Goal: Transaction & Acquisition: Purchase product/service

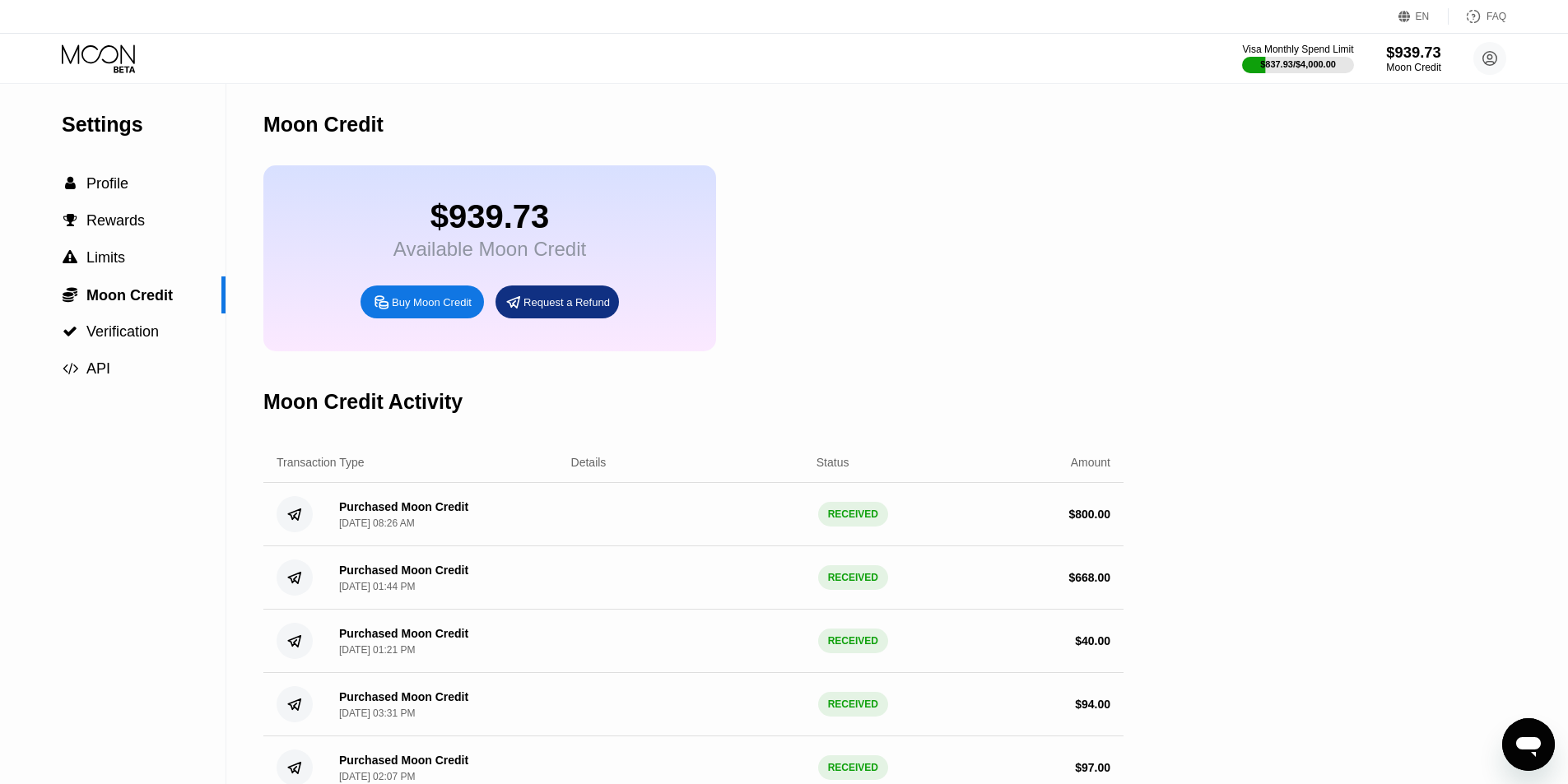
click at [1401, 61] on div "$939.73" at bounding box center [1414, 52] width 55 height 17
click at [1482, 69] on circle at bounding box center [1490, 59] width 33 height 33
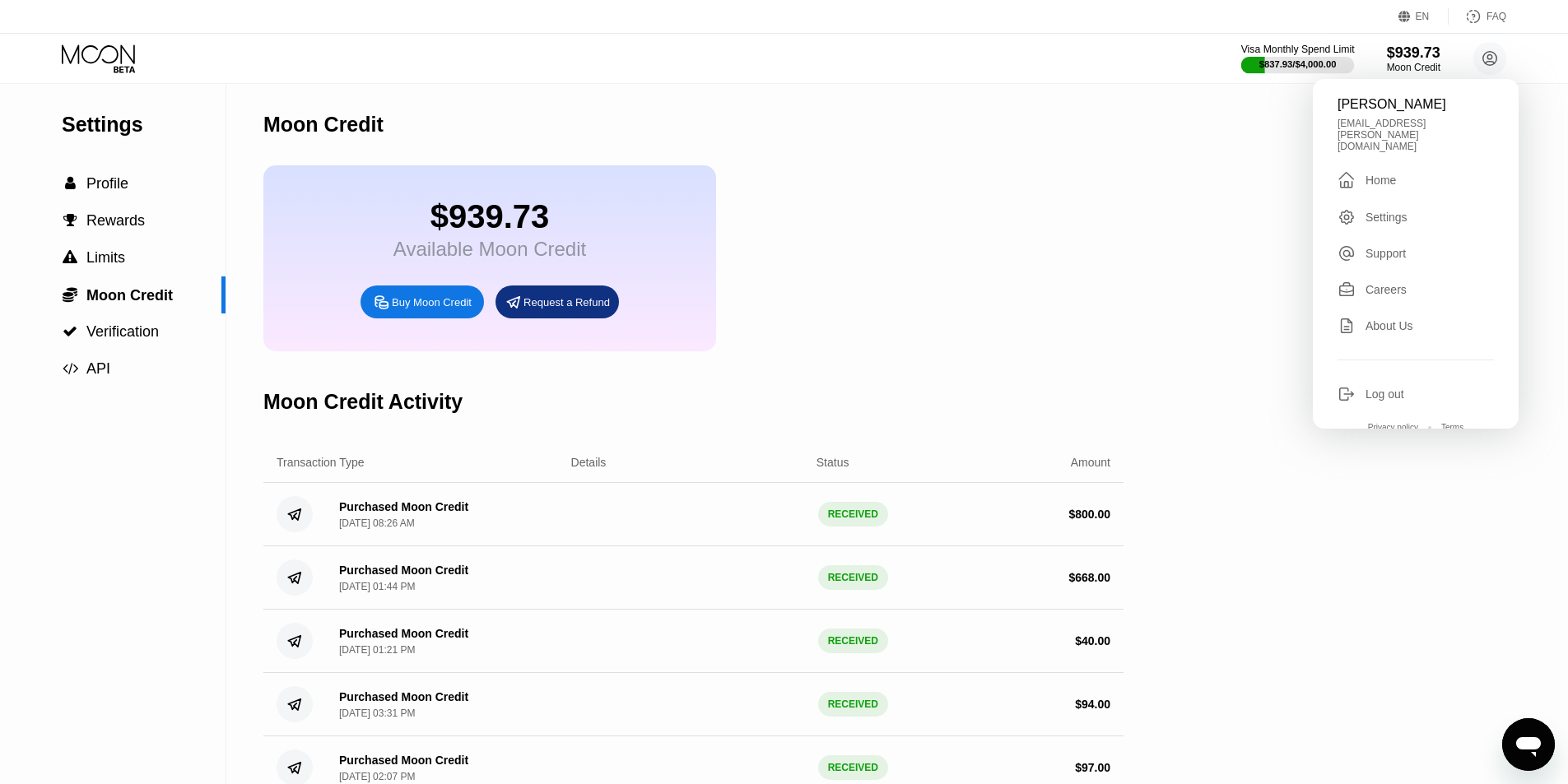
click at [1330, 69] on div "$837.93 / $4,000.00" at bounding box center [1298, 63] width 77 height 10
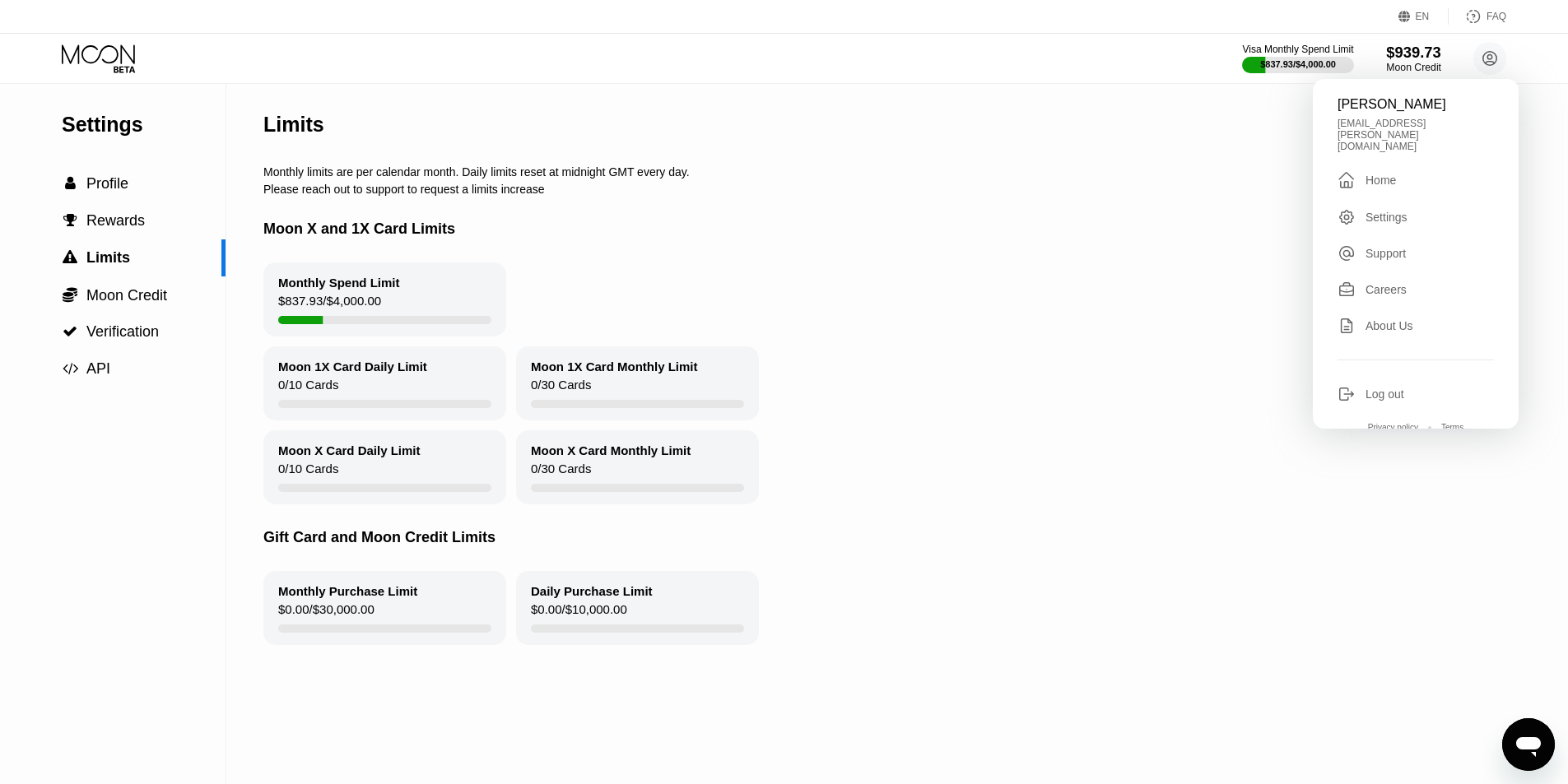
click at [1418, 51] on div "$939.73" at bounding box center [1414, 52] width 55 height 17
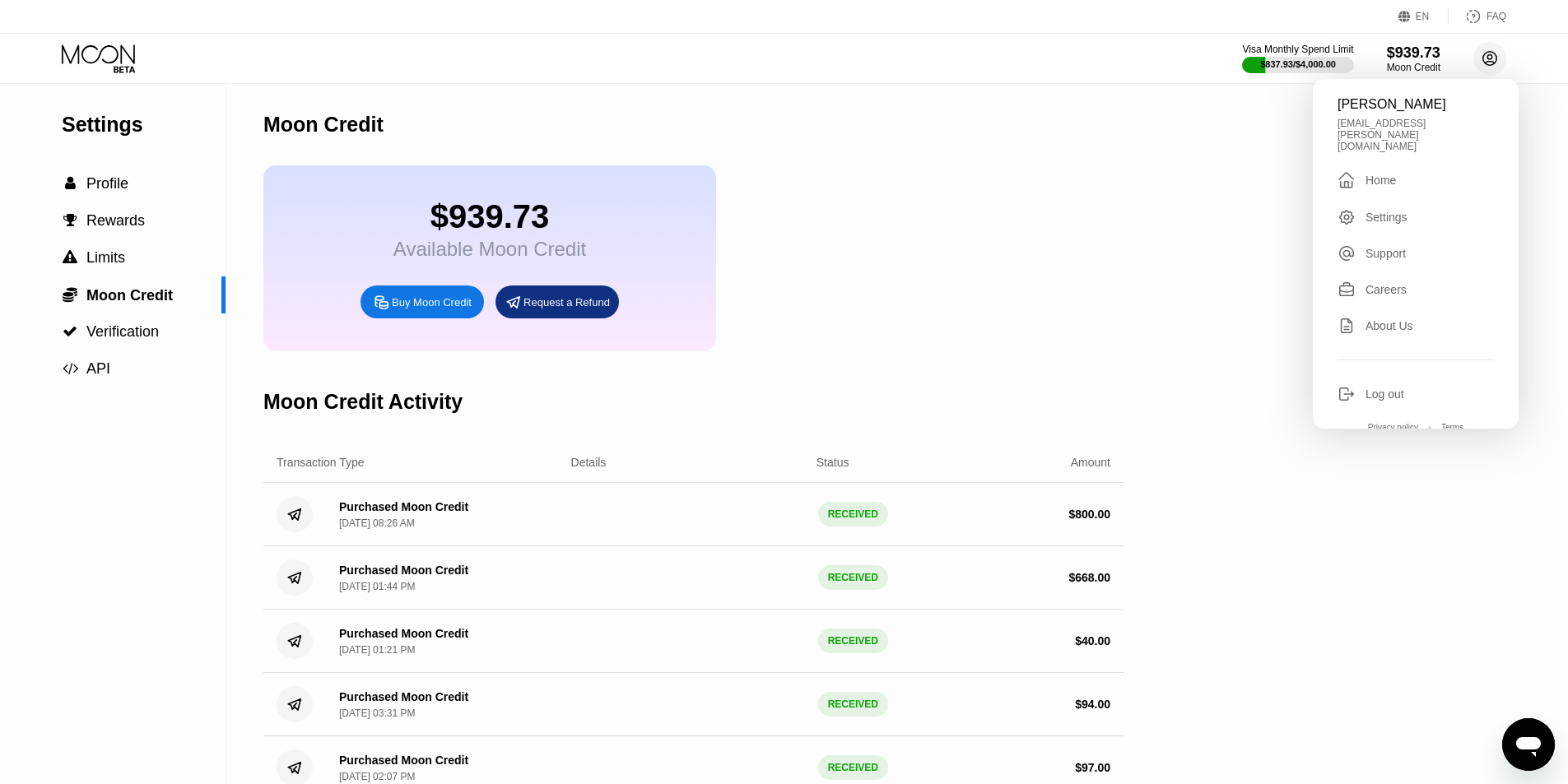
click at [1503, 53] on circle at bounding box center [1490, 59] width 33 height 33
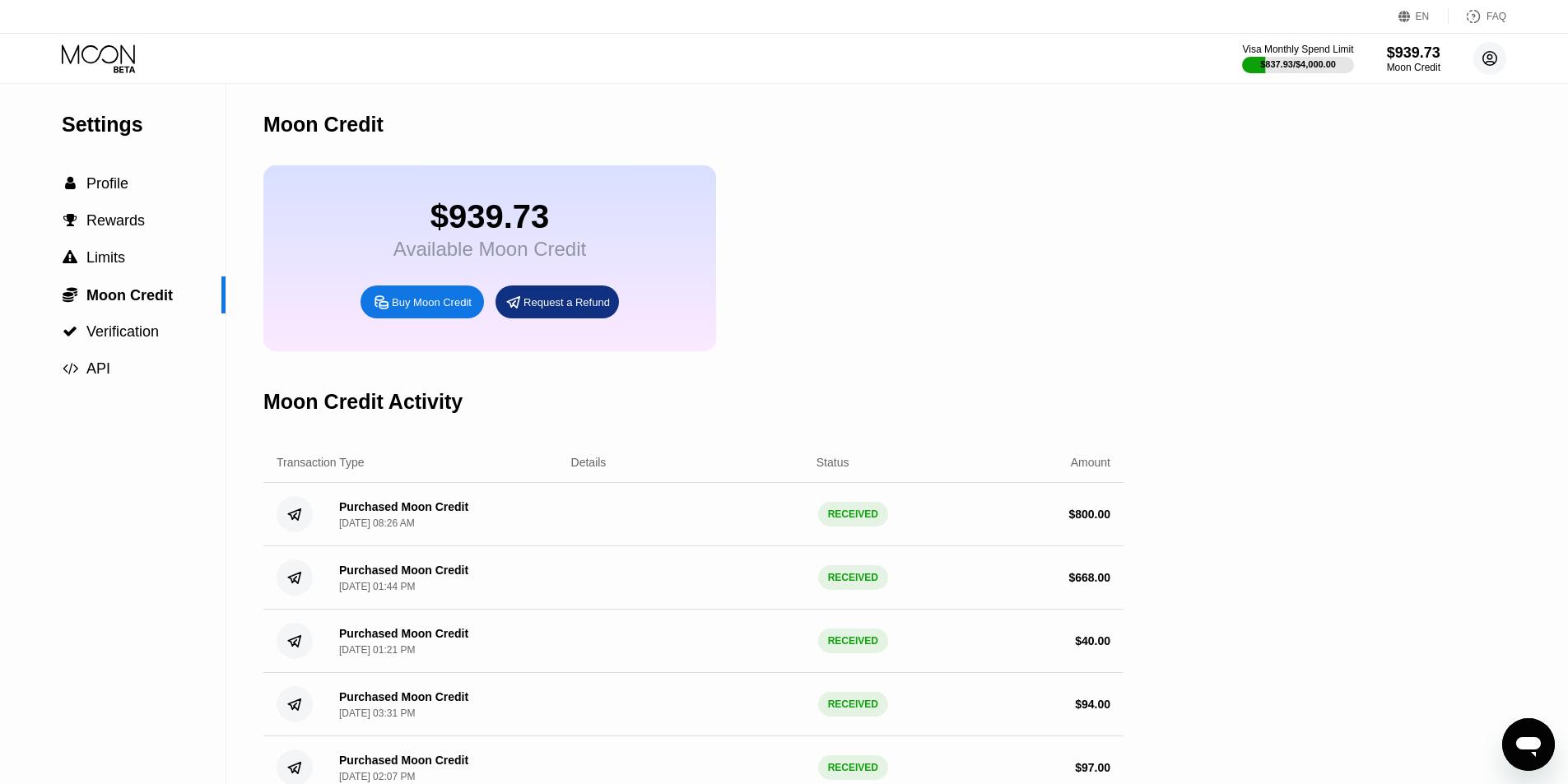
click at [1482, 56] on circle at bounding box center [1490, 59] width 33 height 33
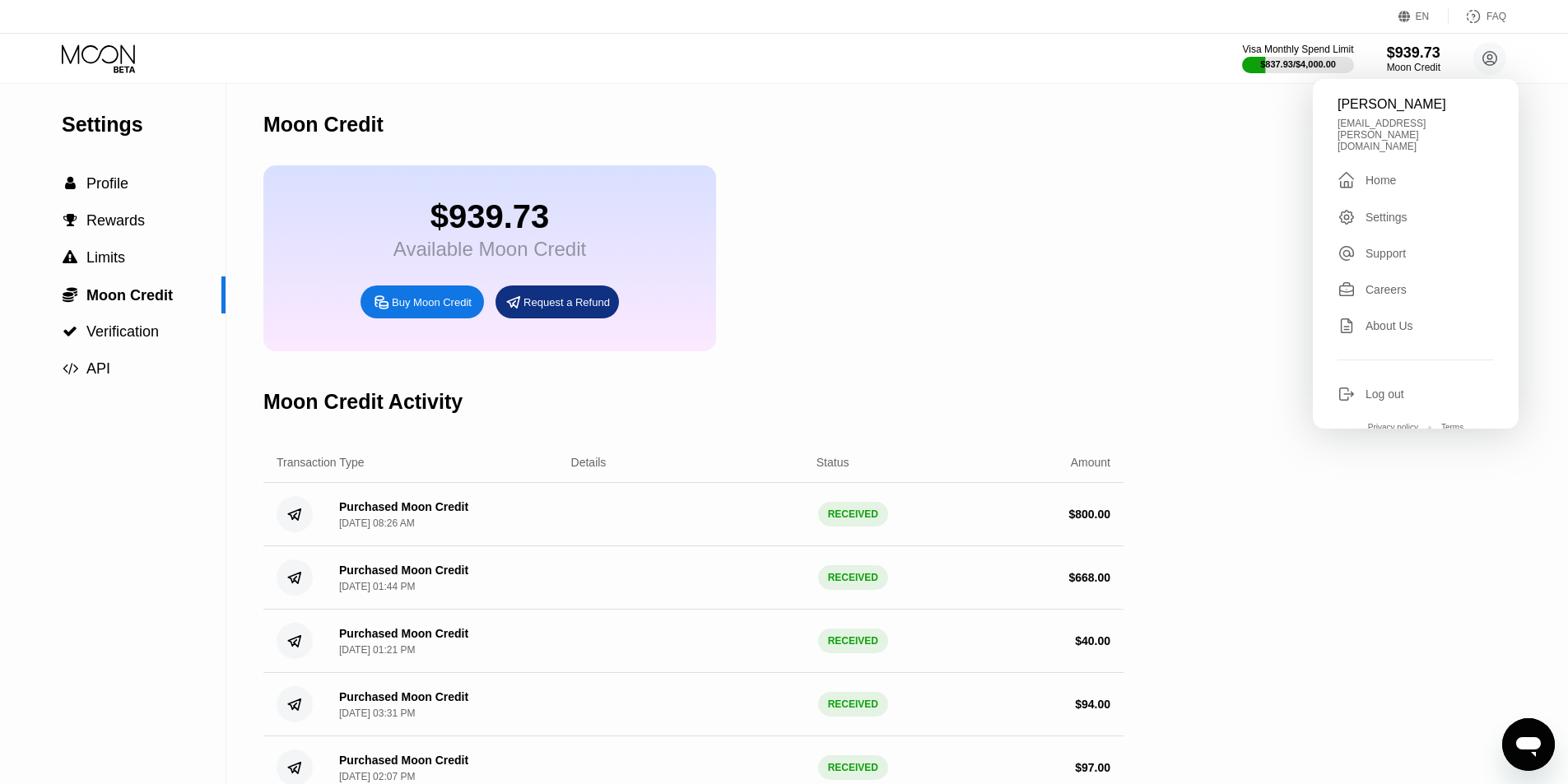
click at [1030, 183] on div "$939.73 Available Moon Credit Buy Moon Credit Request a Refund" at bounding box center [693, 259] width 860 height 186
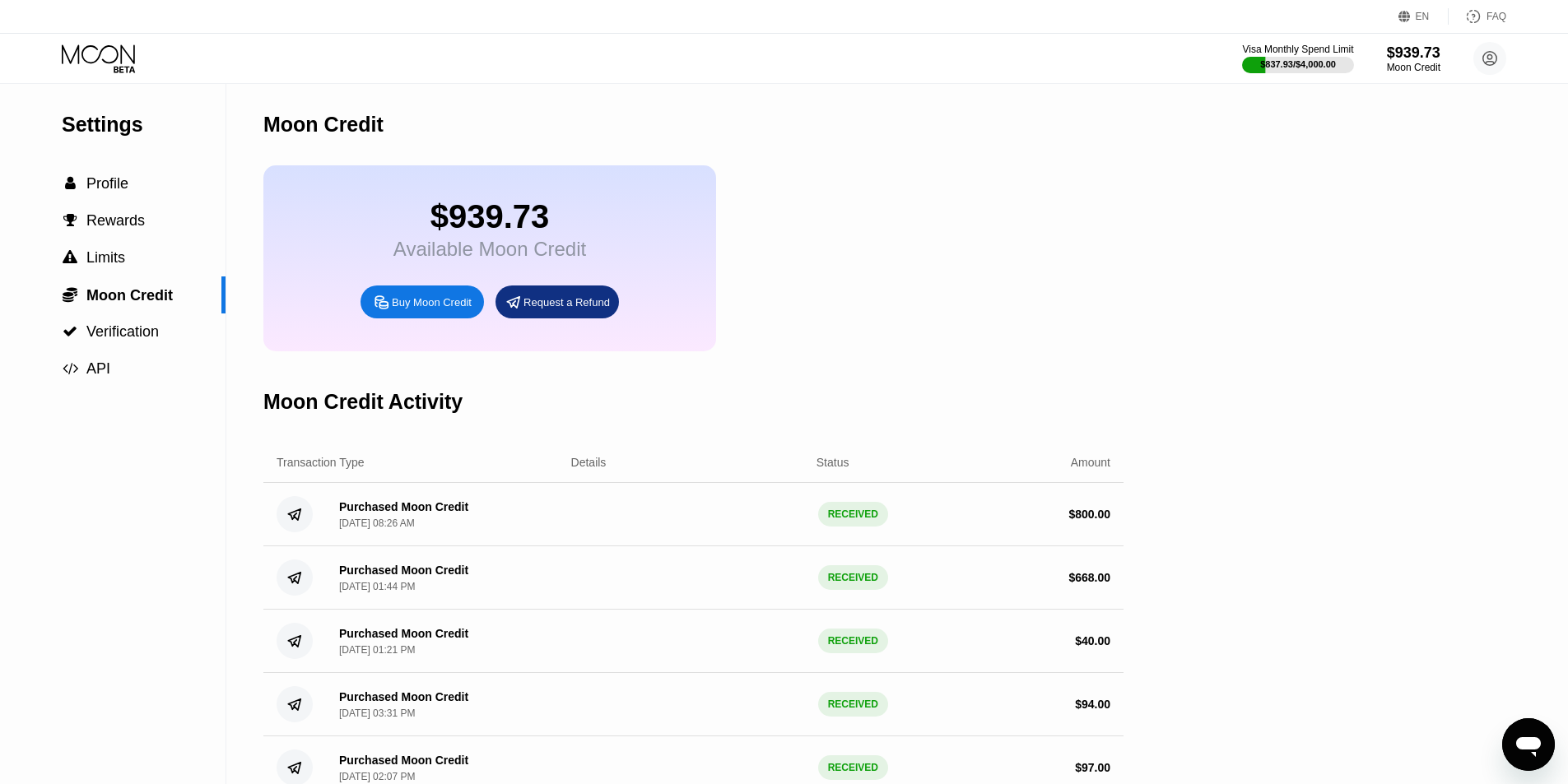
click at [497, 260] on div "Available Moon Credit" at bounding box center [489, 248] width 192 height 23
click at [426, 309] on div "Buy Moon Credit" at bounding box center [432, 302] width 80 height 14
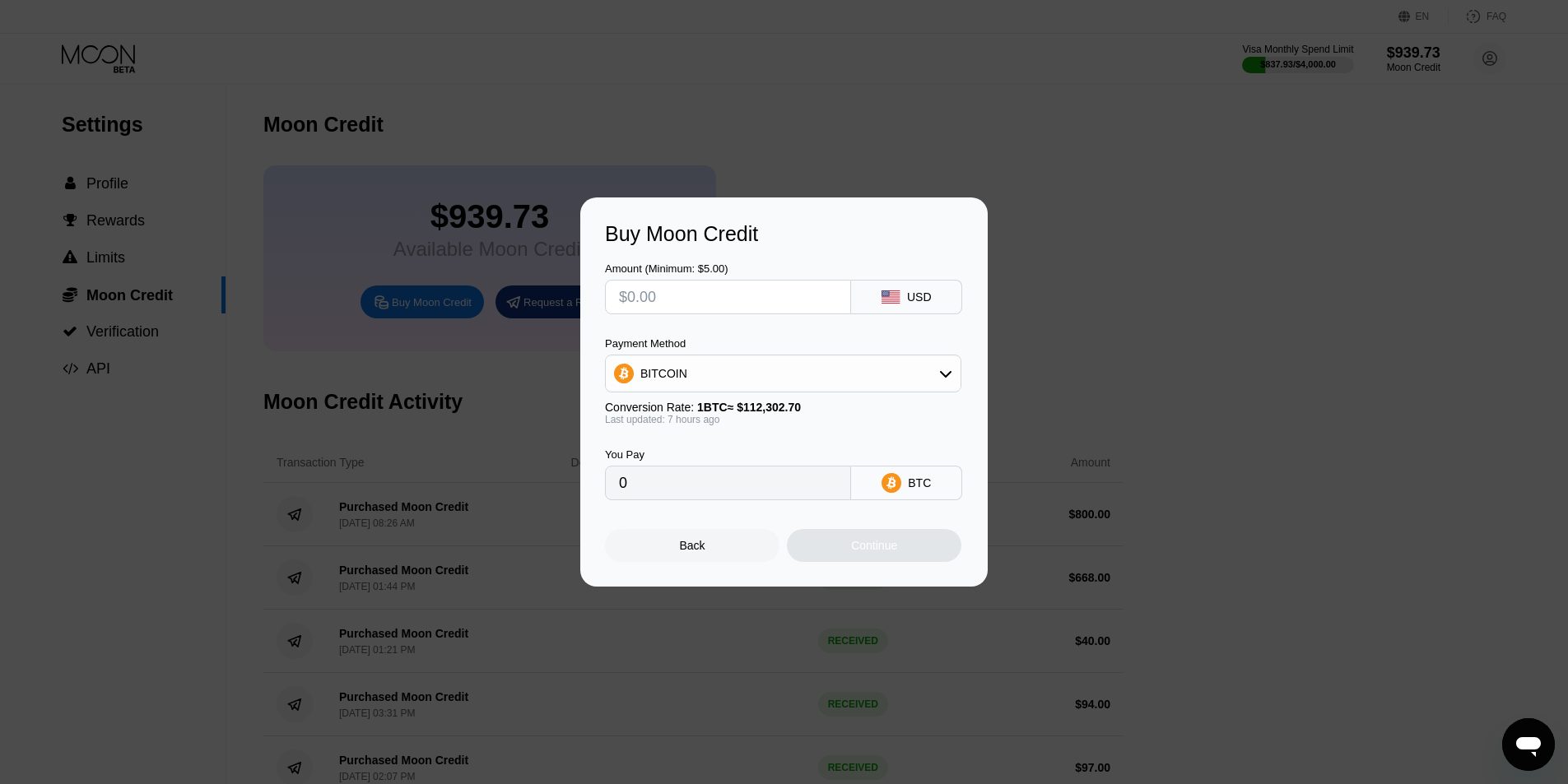
click at [1107, 296] on div "Buy Moon Credit Amount (Minimum: $5.00) USD Payment Method BITCOIN Conversion R…" at bounding box center [784, 392] width 1568 height 389
click at [134, 338] on div "Buy Moon Credit Amount (Minimum: $5.00) USD Payment Method BITCOIN Conversion R…" at bounding box center [784, 392] width 1568 height 389
click at [658, 550] on div "Back" at bounding box center [692, 546] width 175 height 33
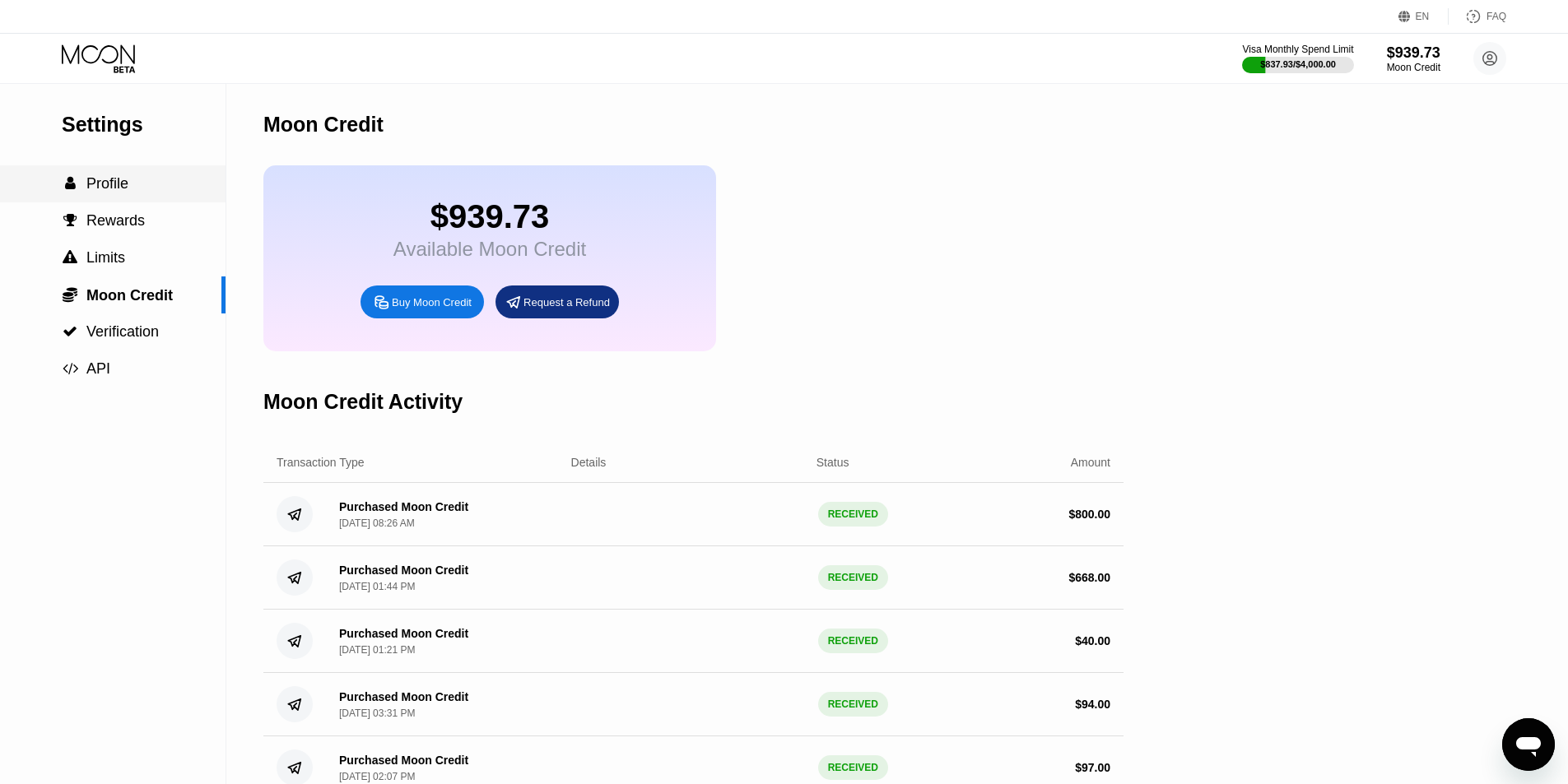
click at [123, 202] on div " Profile" at bounding box center [112, 184] width 226 height 37
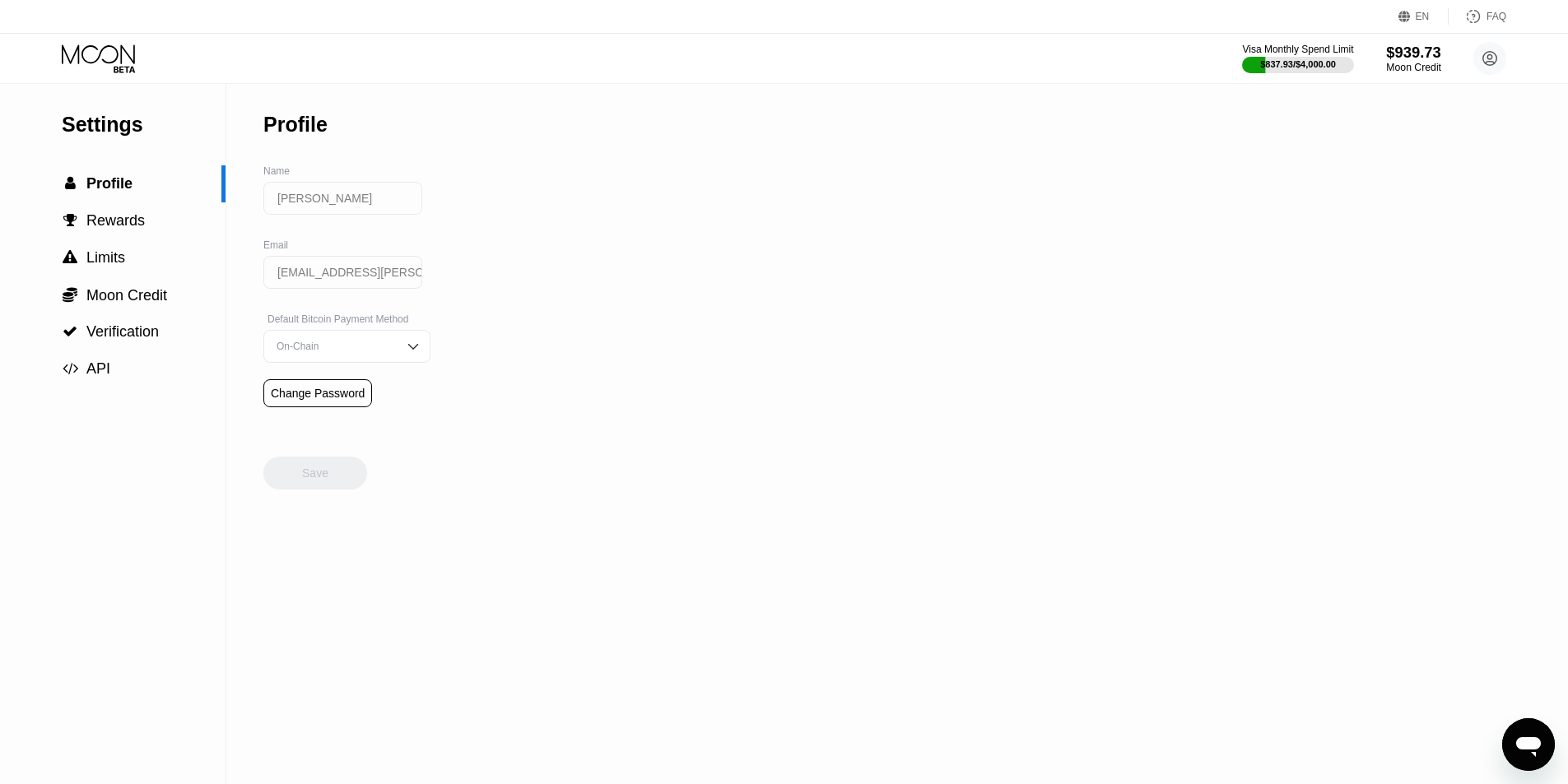
click at [1423, 69] on div "Moon Credit" at bounding box center [1414, 67] width 55 height 12
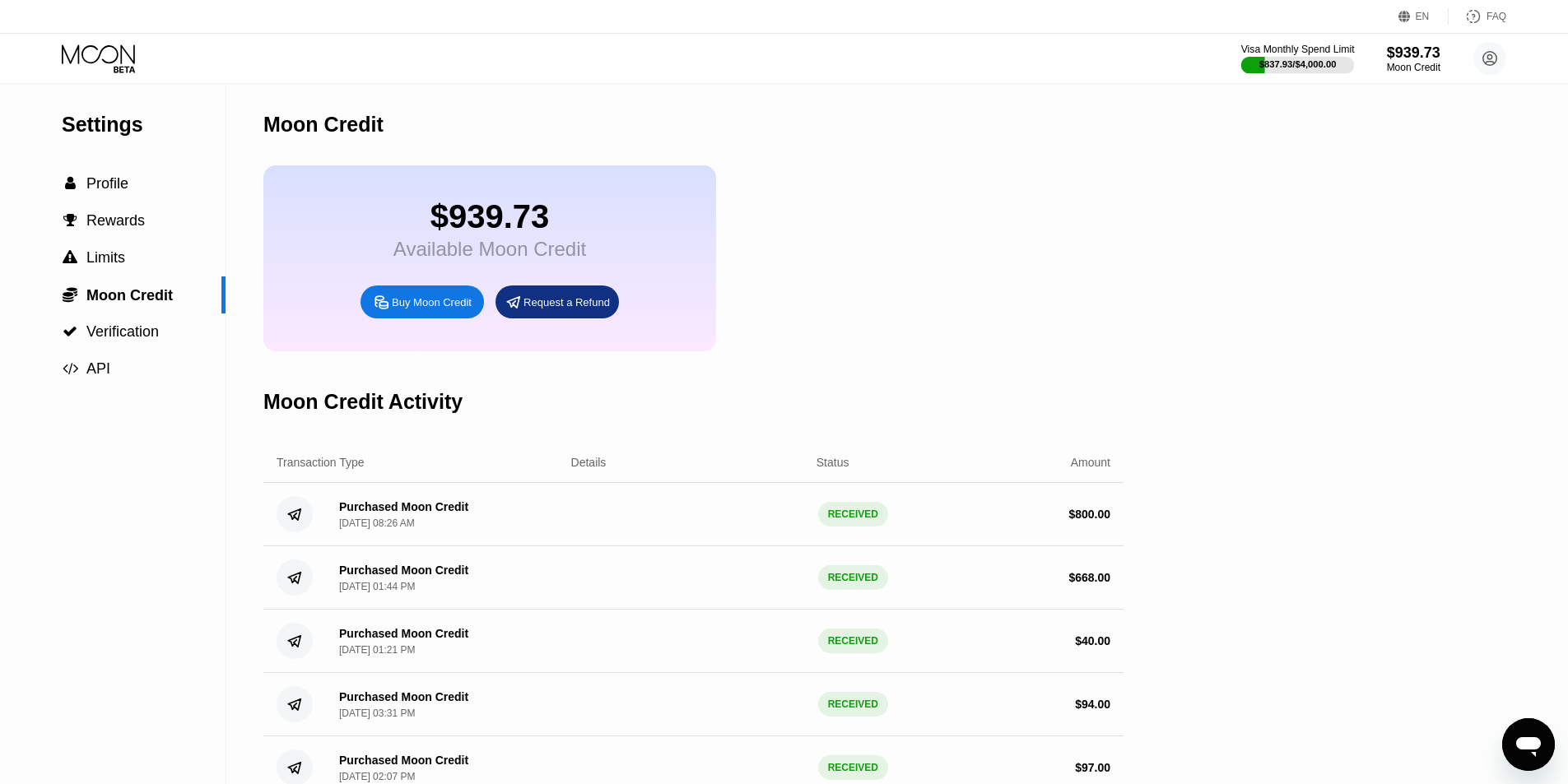
click at [1292, 63] on div "$837.93 / $4,000.00" at bounding box center [1298, 63] width 77 height 10
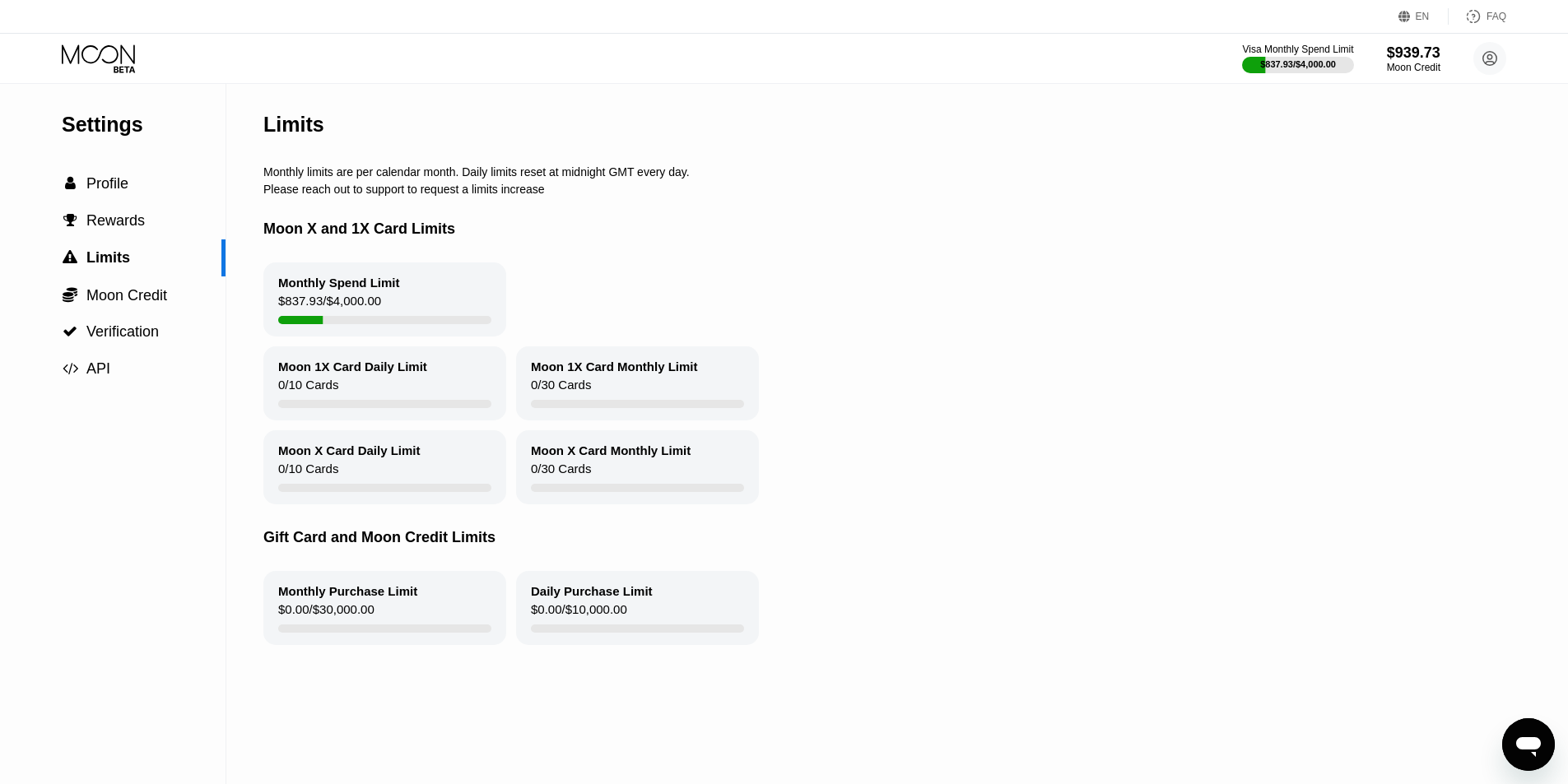
click at [353, 290] on div "Monthly Spend Limit" at bounding box center [339, 282] width 122 height 14
click at [331, 245] on div "Moon X and 1X Card Limits" at bounding box center [890, 229] width 1254 height 66
click at [122, 304] on span "Moon Credit" at bounding box center [127, 295] width 81 height 17
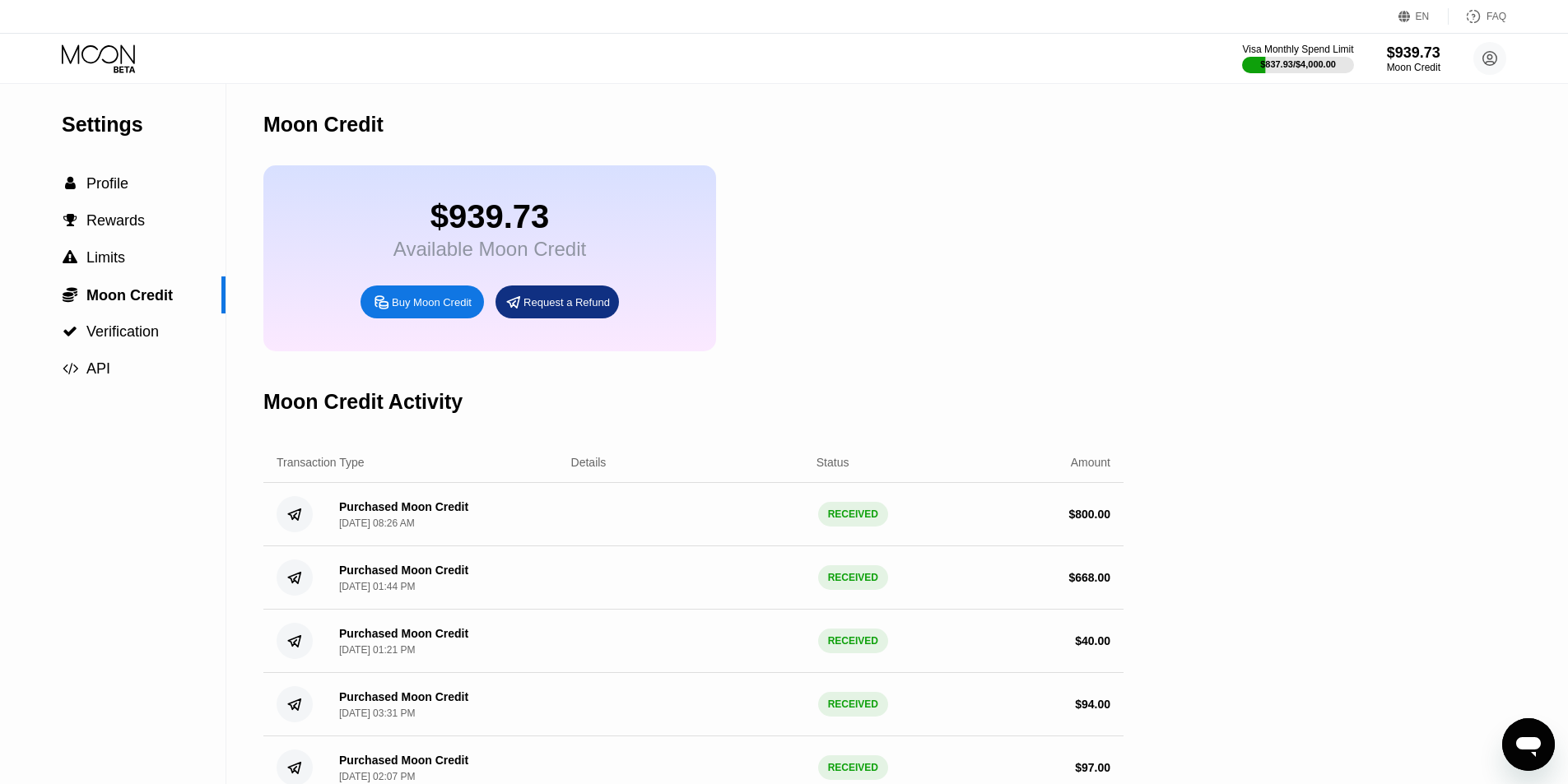
click at [359, 512] on div "Purchased Moon Credit [DATE] 08:26 AM RECEIVED $ 800.00" at bounding box center [693, 514] width 860 height 63
click at [393, 513] on div "Purchased Moon Credit" at bounding box center [403, 507] width 129 height 13
click at [133, 48] on icon at bounding box center [99, 58] width 76 height 29
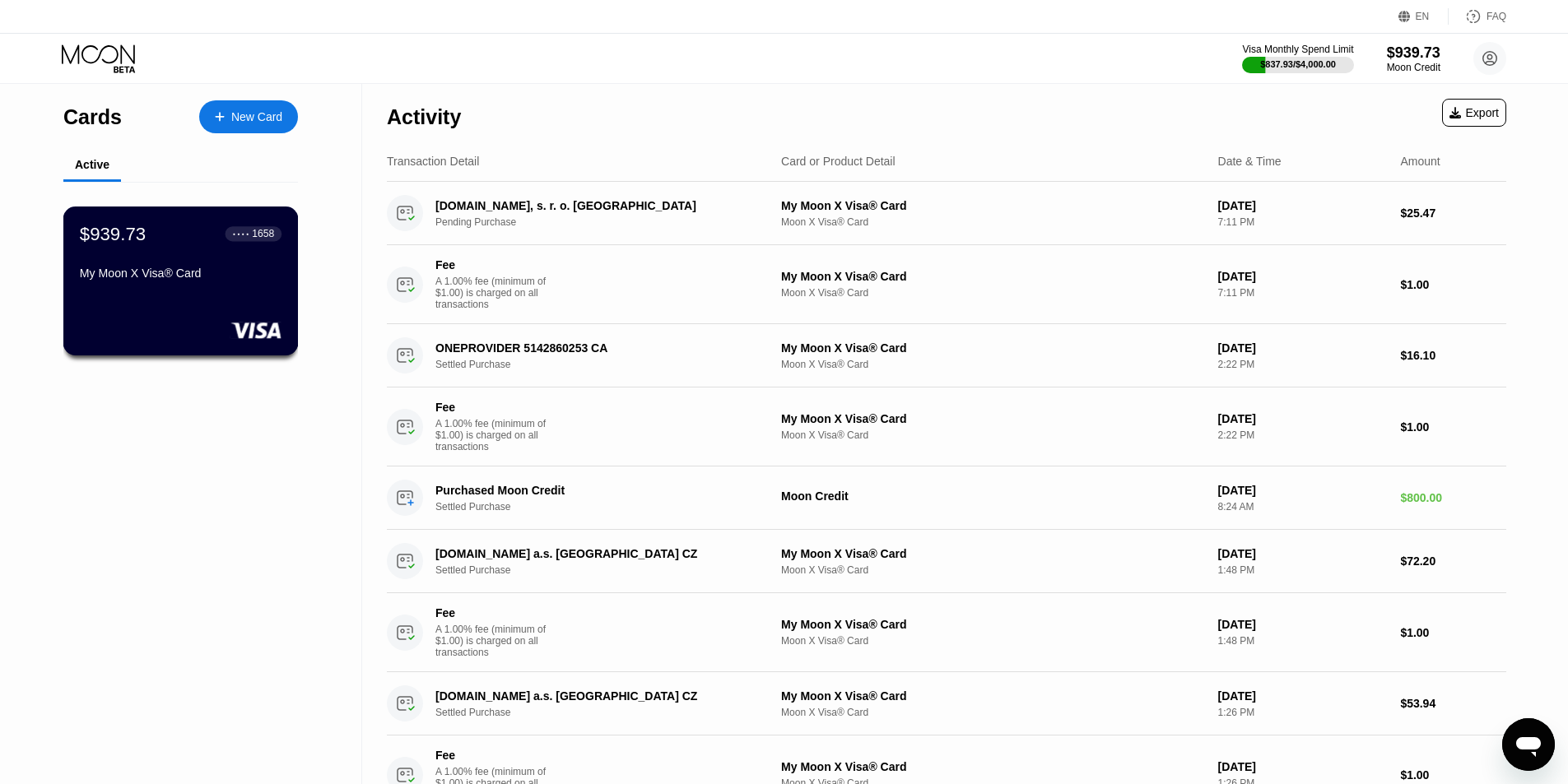
click at [177, 245] on div "$939.73 ● ● ● ● 1658" at bounding box center [180, 233] width 202 height 21
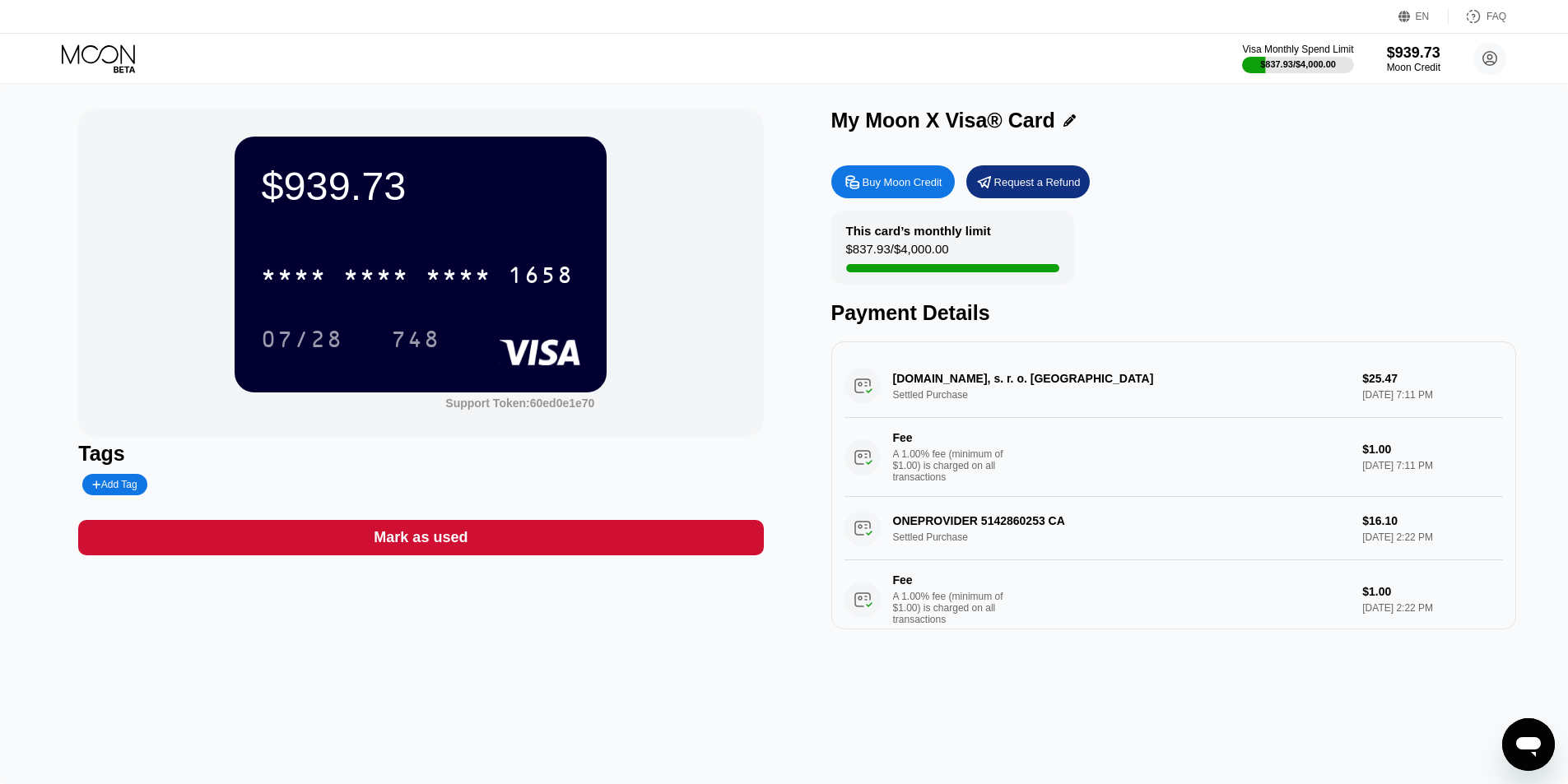
click at [908, 187] on div "Buy Moon Credit" at bounding box center [902, 181] width 80 height 14
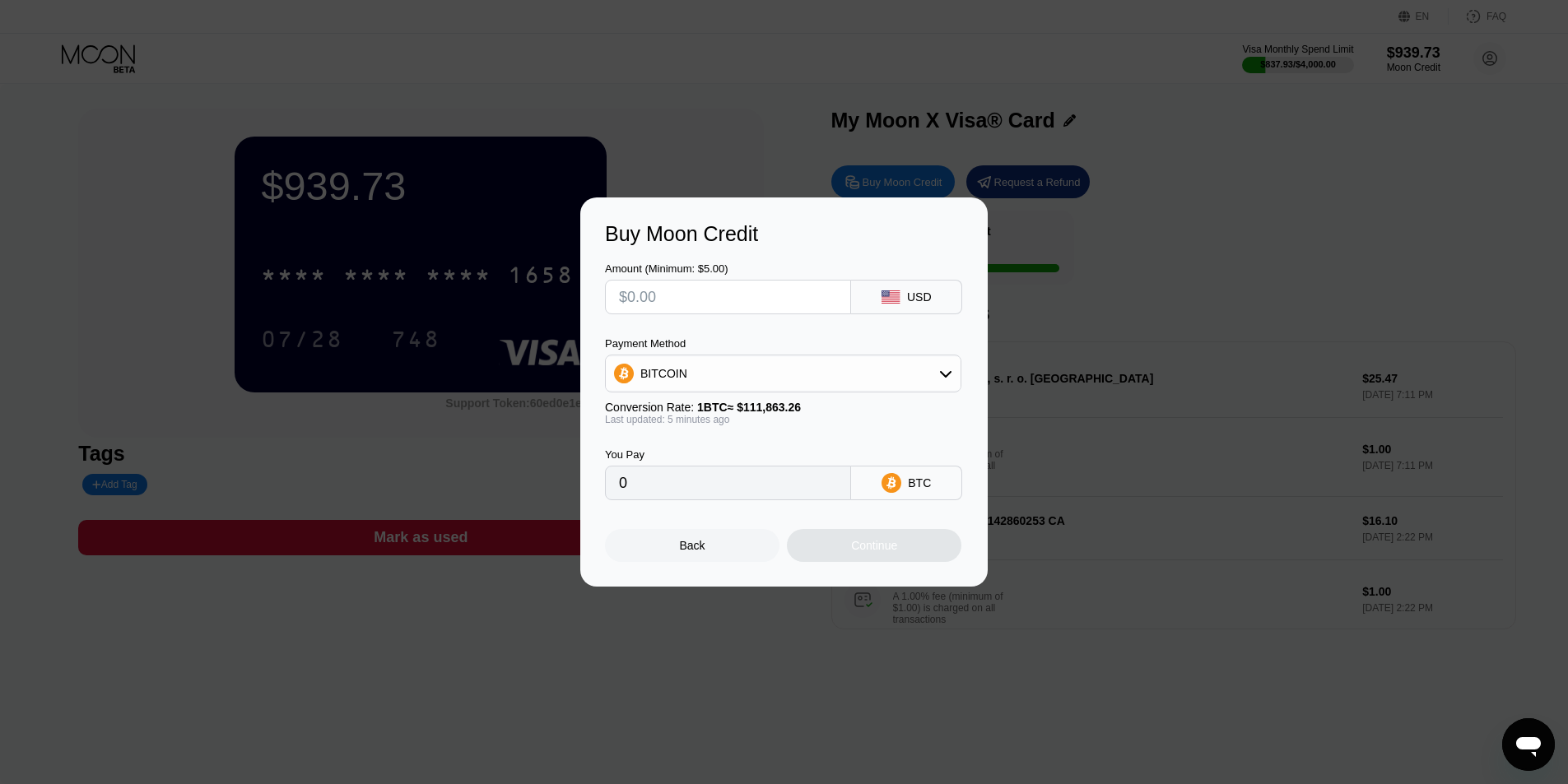
click at [925, 384] on div "BITCOIN" at bounding box center [783, 374] width 354 height 33
click at [735, 494] on div "USDC on Polygon" at bounding box center [793, 491] width 310 height 13
